Goal: Check status: Check status

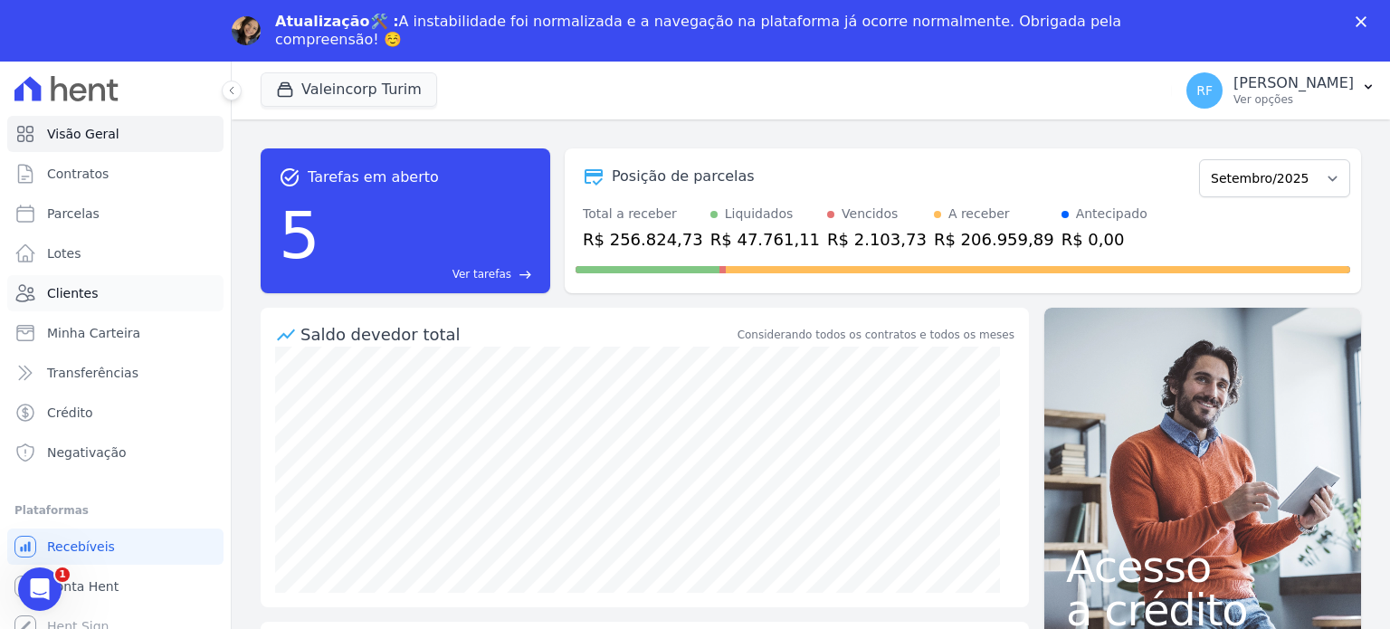
click at [95, 292] on link "Clientes" at bounding box center [115, 293] width 216 height 36
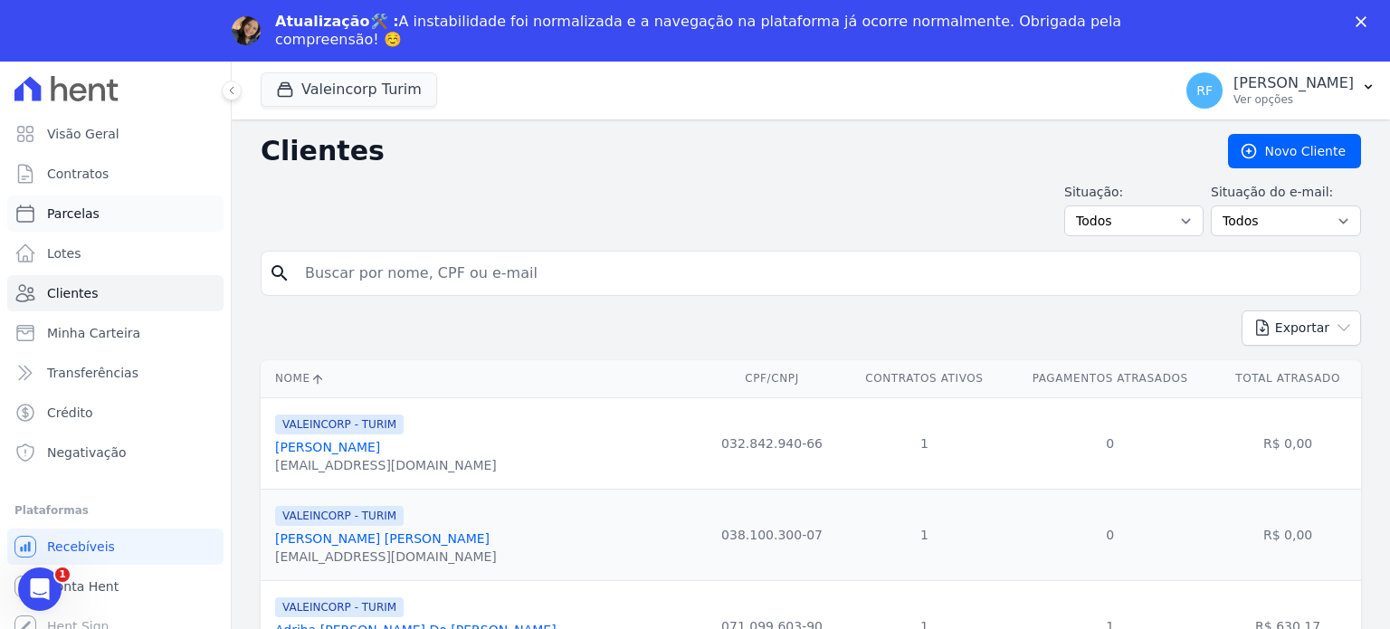
click at [73, 213] on span "Parcelas" at bounding box center [73, 214] width 52 height 18
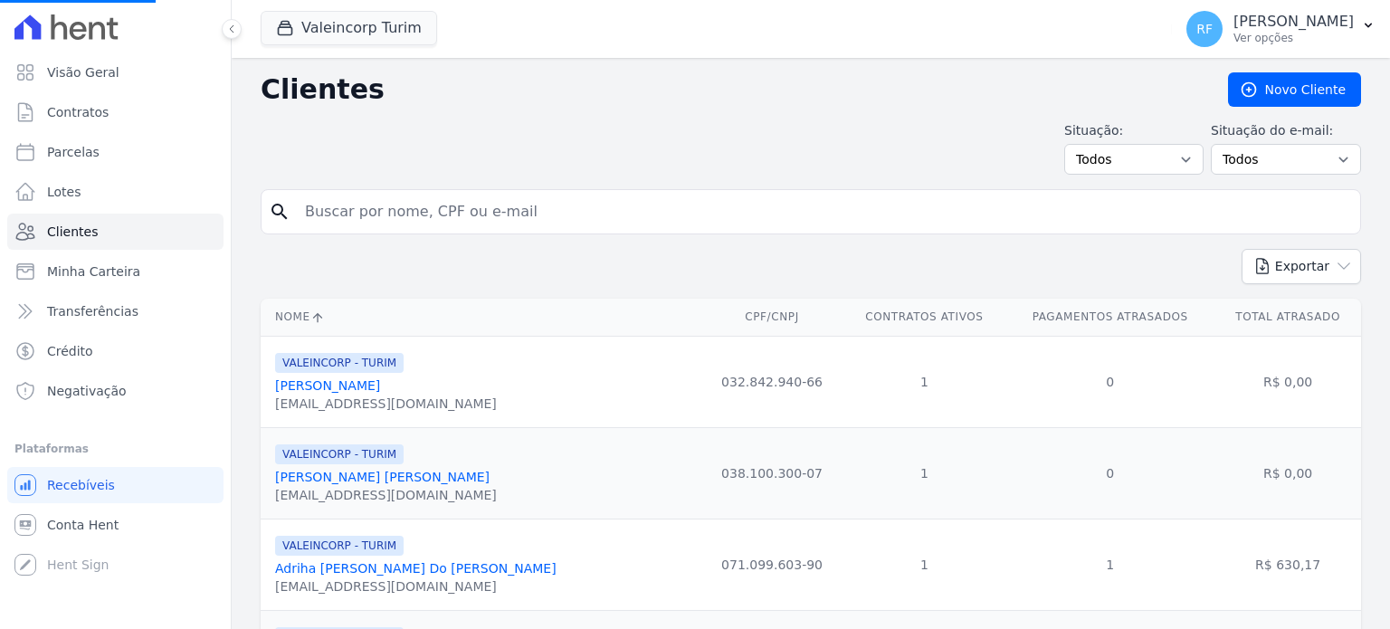
select select
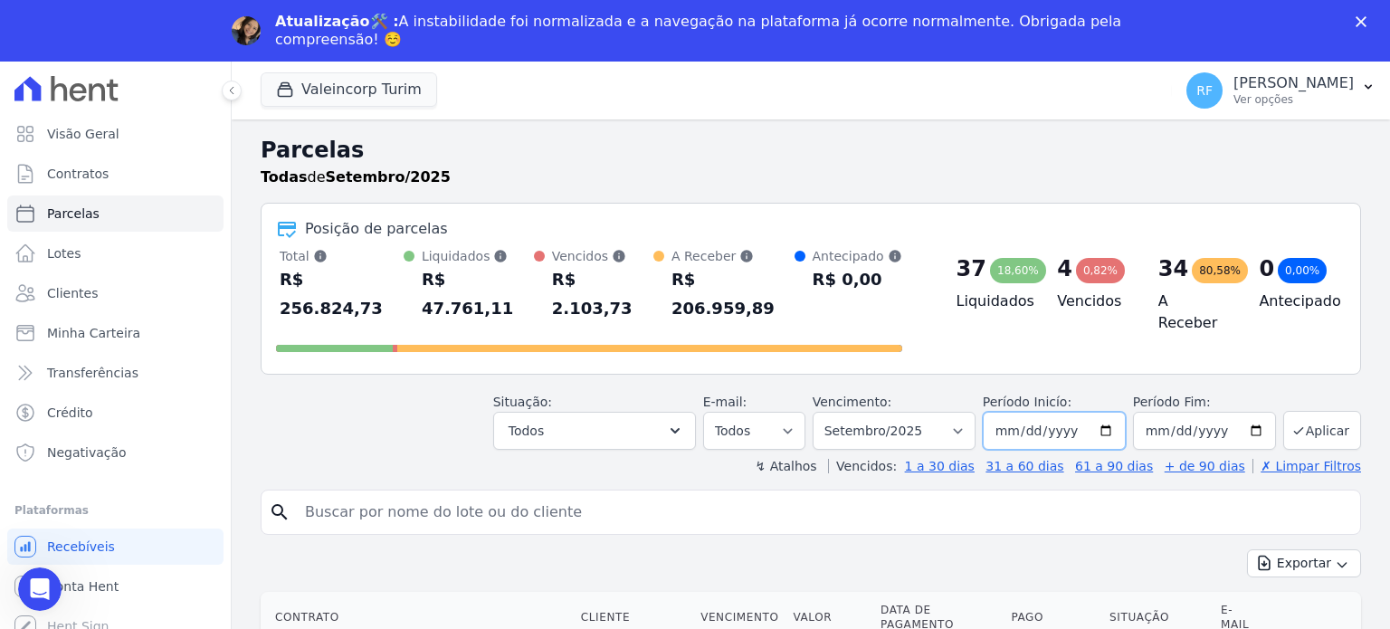
click at [1023, 412] on input "2025-09-01" at bounding box center [1054, 431] width 143 height 38
type input "[DATE]"
click at [491, 494] on input "search" at bounding box center [823, 512] width 1059 height 36
type input "keila"
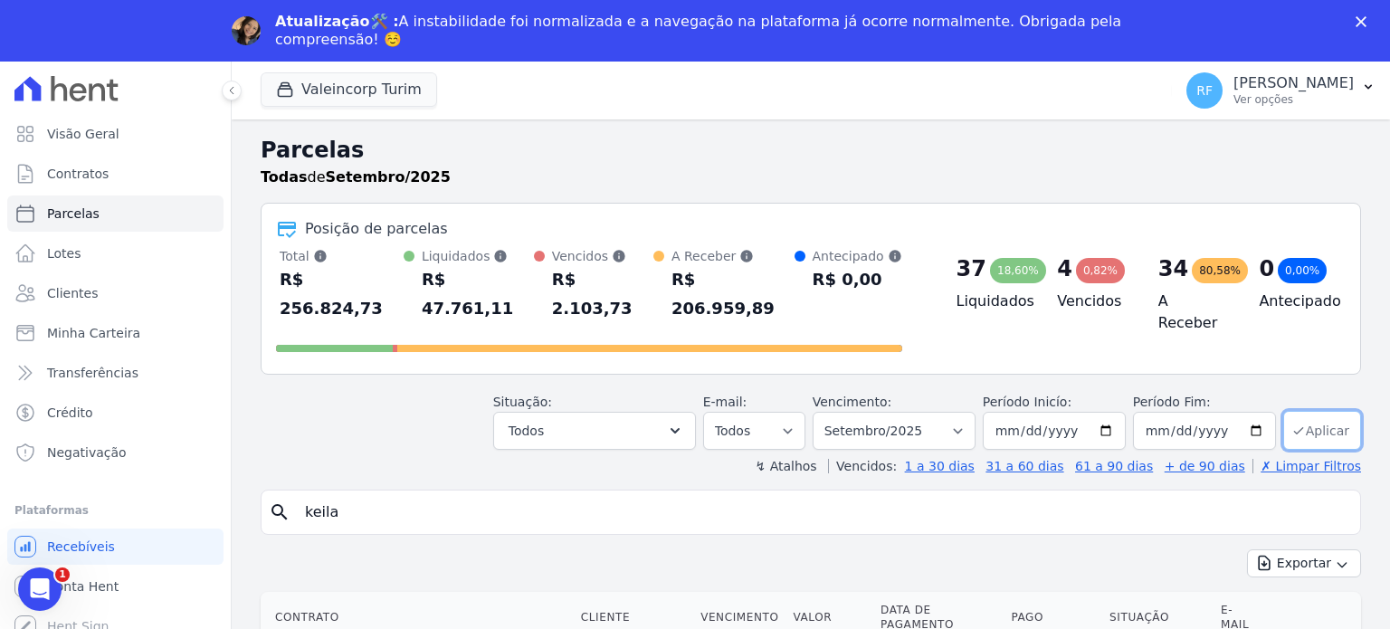
click at [1336, 411] on button "Aplicar" at bounding box center [1322, 430] width 78 height 39
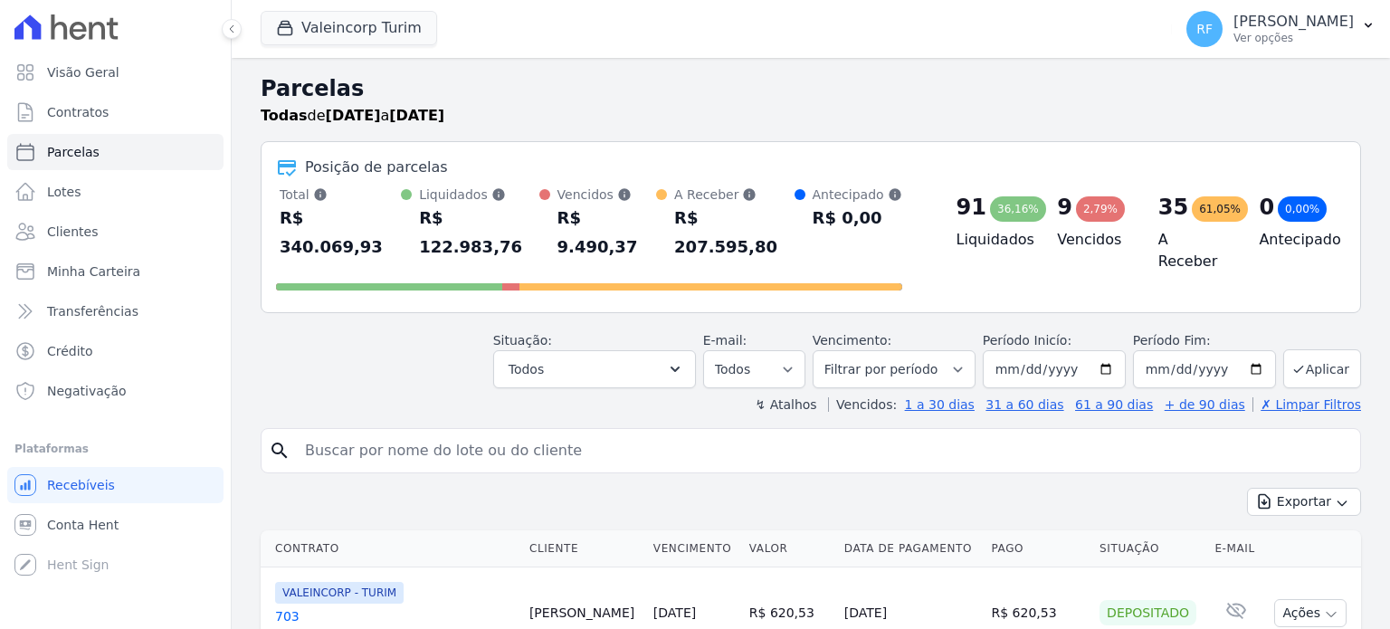
select select
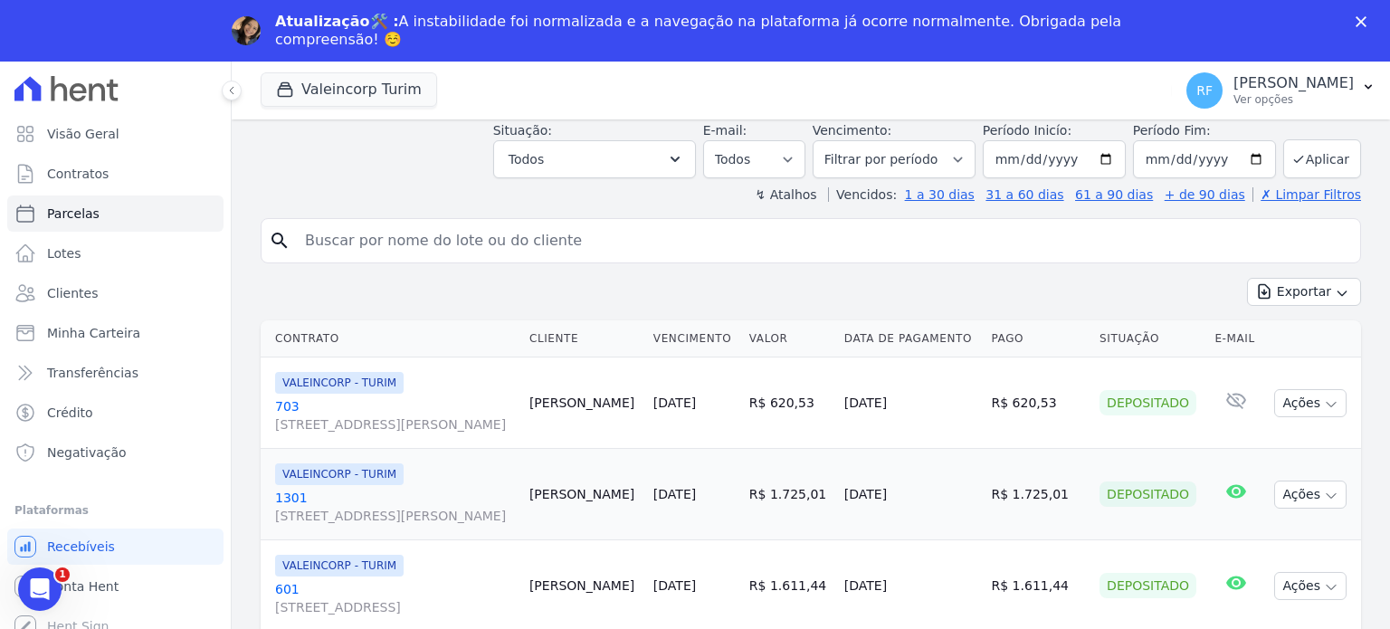
scroll to position [91, 0]
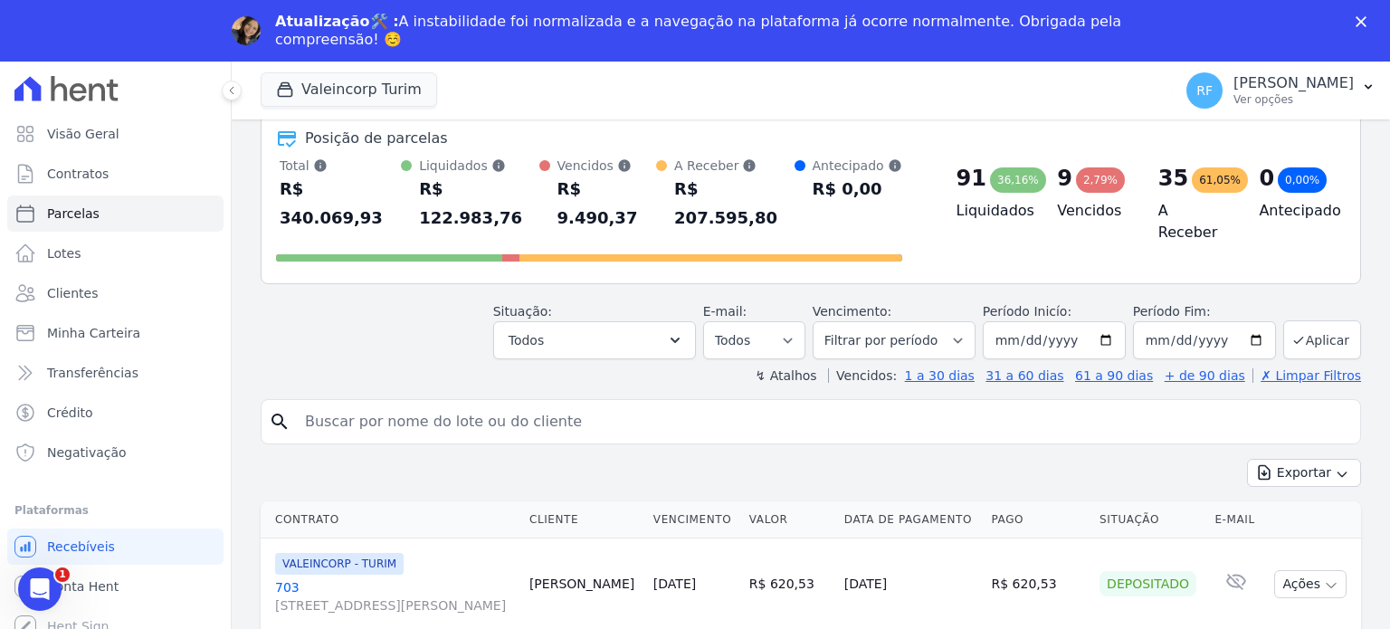
click at [594, 404] on input "search" at bounding box center [823, 422] width 1059 height 36
type input "keila"
click at [286, 411] on icon "search" at bounding box center [280, 422] width 22 height 22
click at [1306, 320] on button "Aplicar" at bounding box center [1322, 339] width 78 height 39
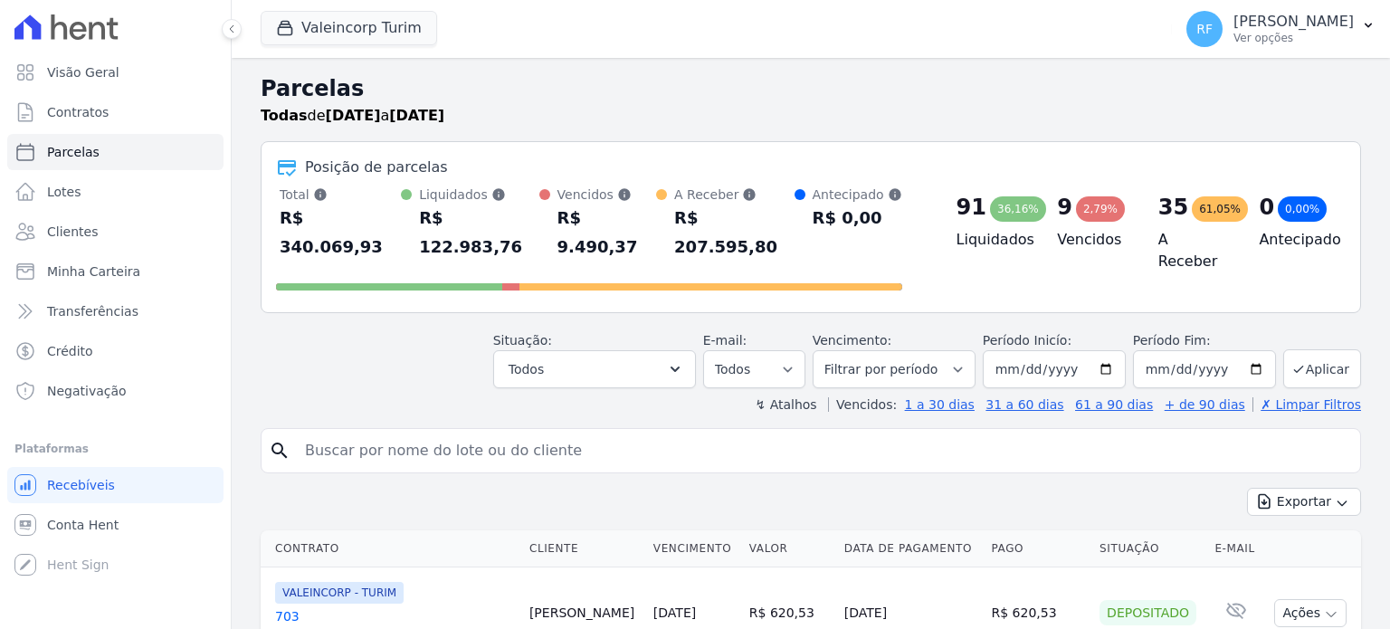
select select
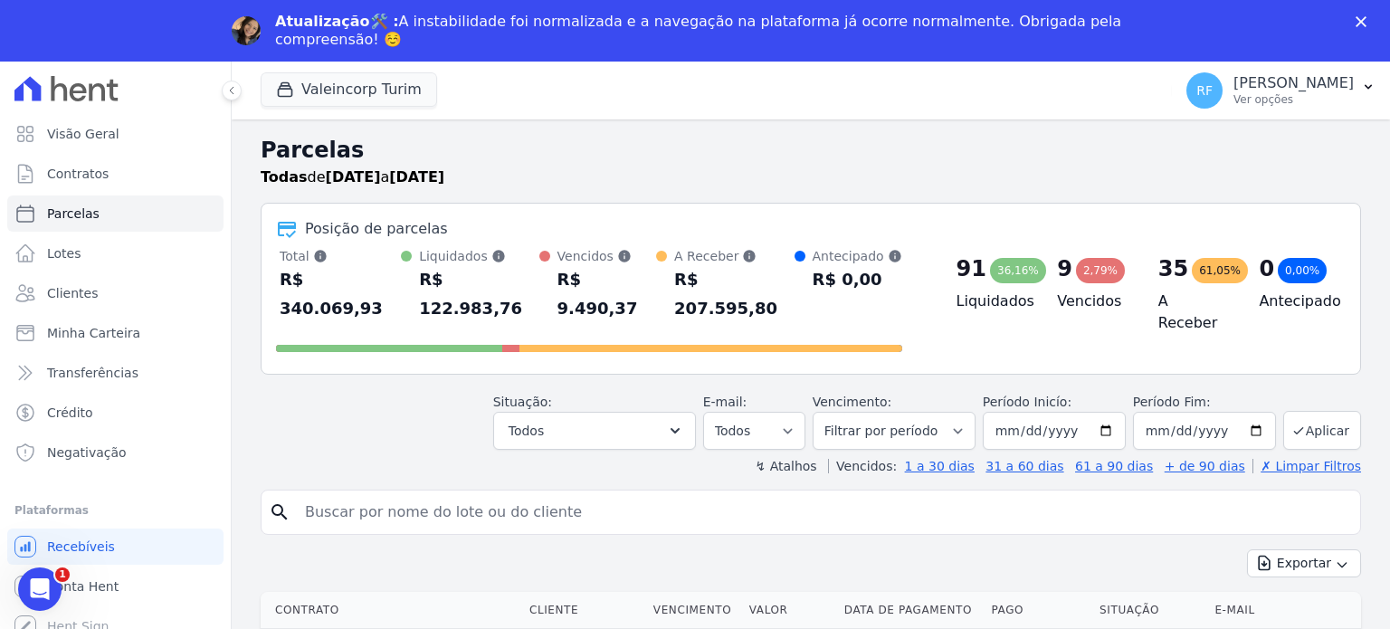
click at [905, 494] on input "search" at bounding box center [823, 512] width 1059 height 36
type input "keila"
select select
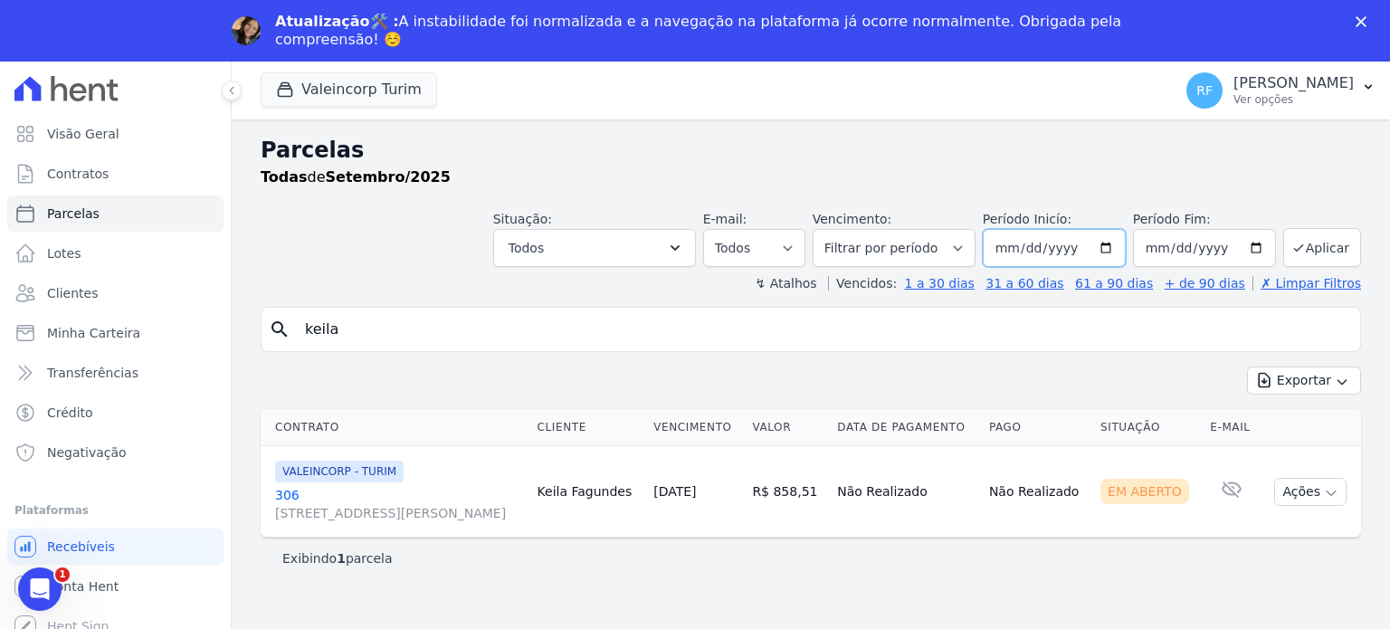
click at [1045, 251] on input "[DATE]" at bounding box center [1054, 248] width 143 height 38
type input "[DATE]"
click at [1315, 243] on button "Aplicar" at bounding box center [1322, 247] width 78 height 39
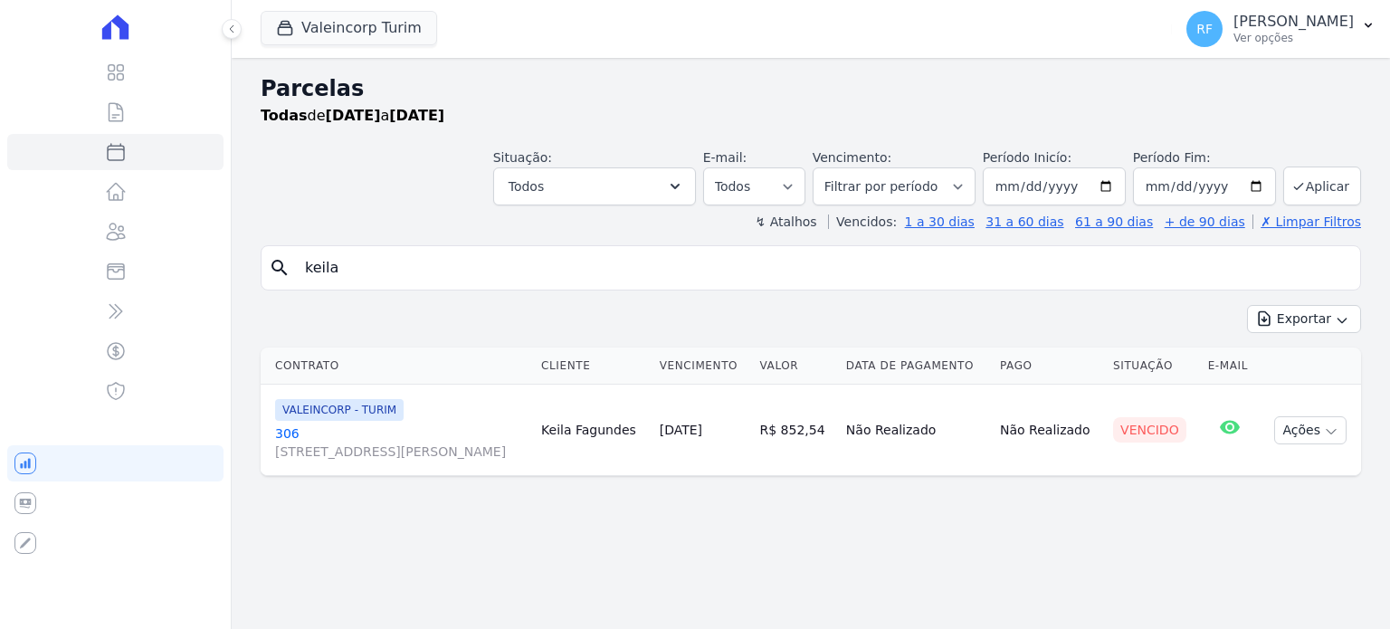
select select
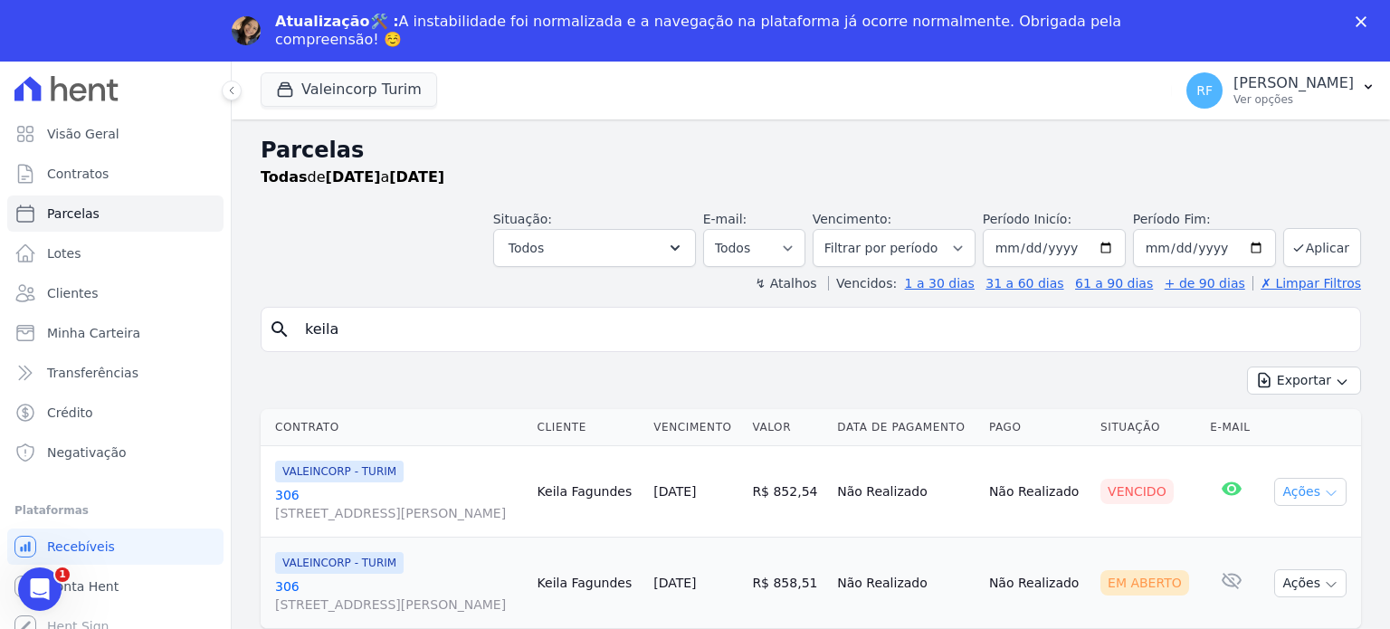
click at [1292, 492] on button "Ações" at bounding box center [1310, 492] width 72 height 28
click at [1238, 528] on link "Ver boleto" at bounding box center [1303, 533] width 174 height 33
